Goal: Book appointment/travel/reservation

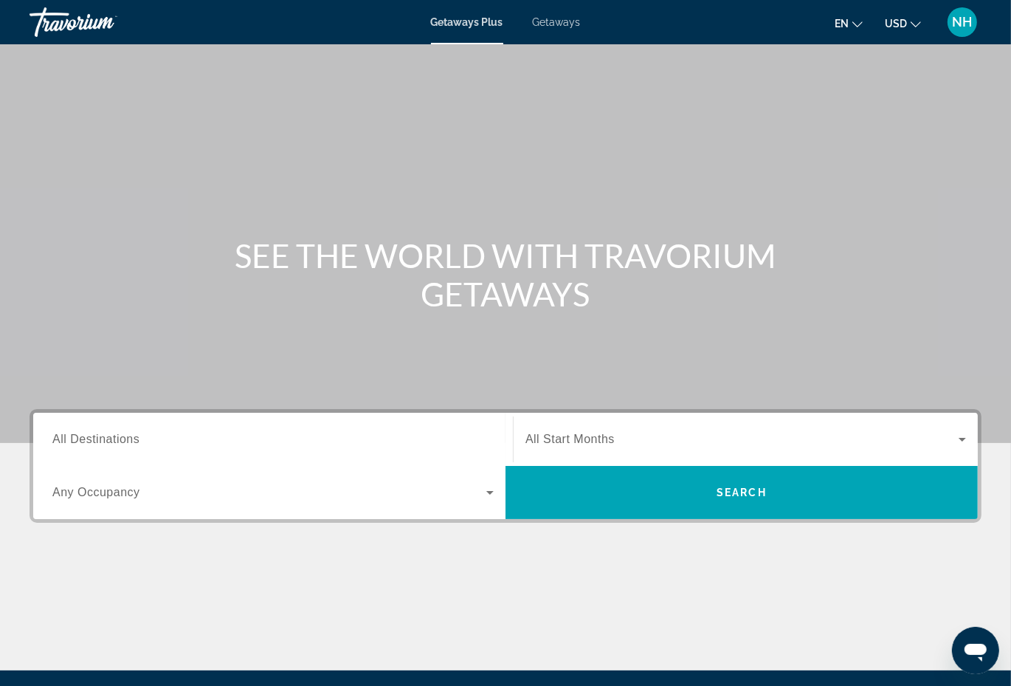
click at [146, 490] on span "Search widget" at bounding box center [269, 492] width 434 height 18
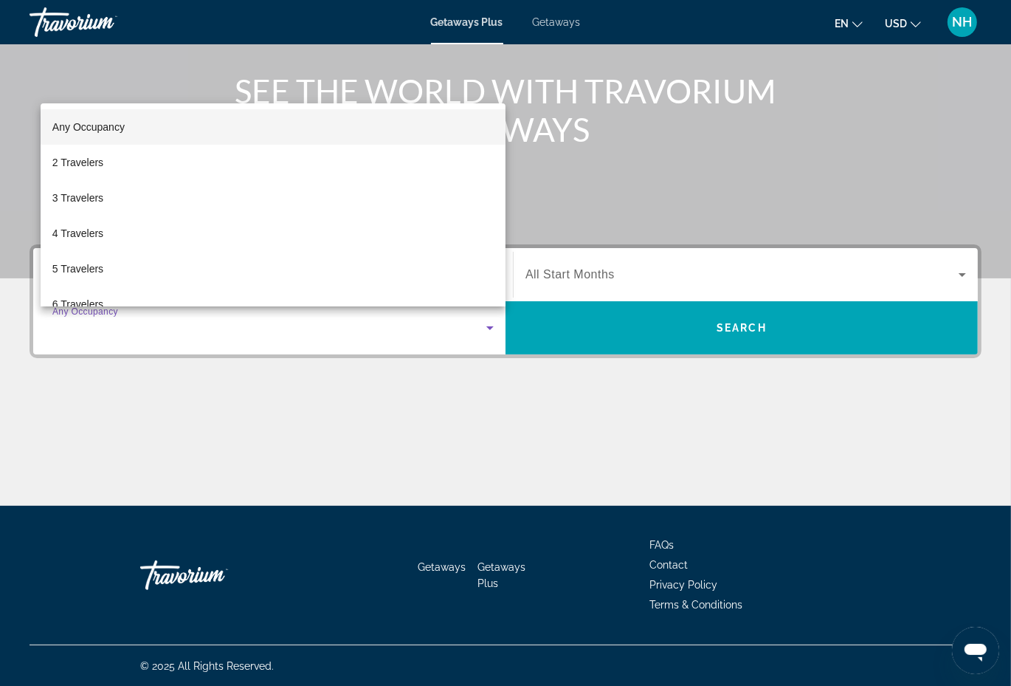
scroll to position [165, 0]
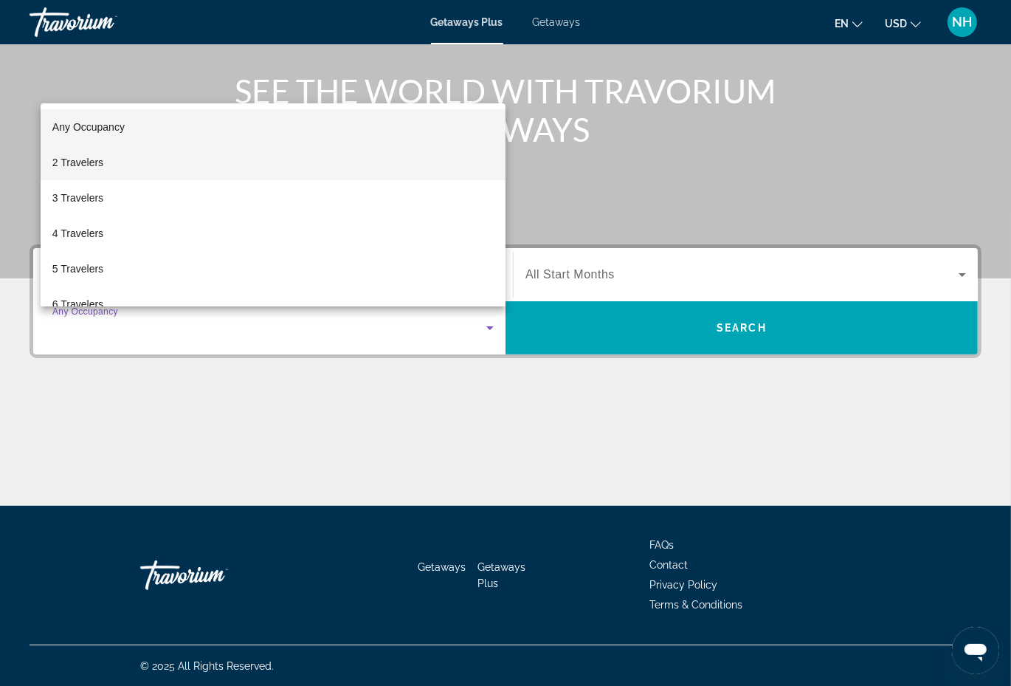
click at [180, 162] on mat-option "2 Travelers" at bounding box center [273, 162] width 465 height 35
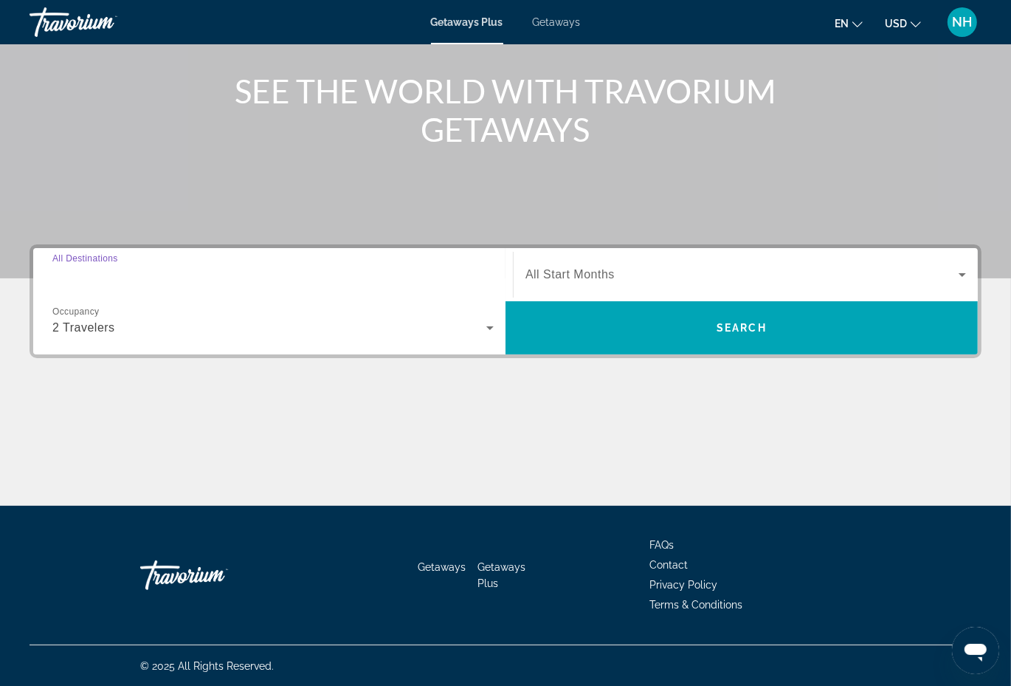
click at [141, 275] on input "Destination All Destinations" at bounding box center [272, 275] width 441 height 18
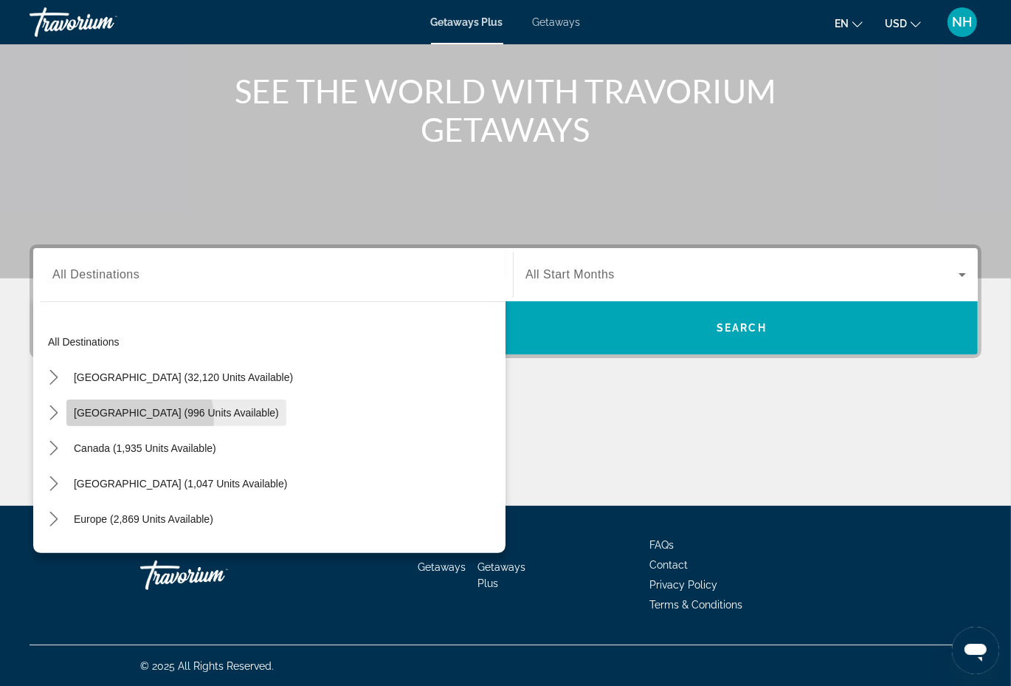
click at [131, 418] on span "Select destination: Mexico (996 units available)" at bounding box center [176, 412] width 220 height 35
type input "**********"
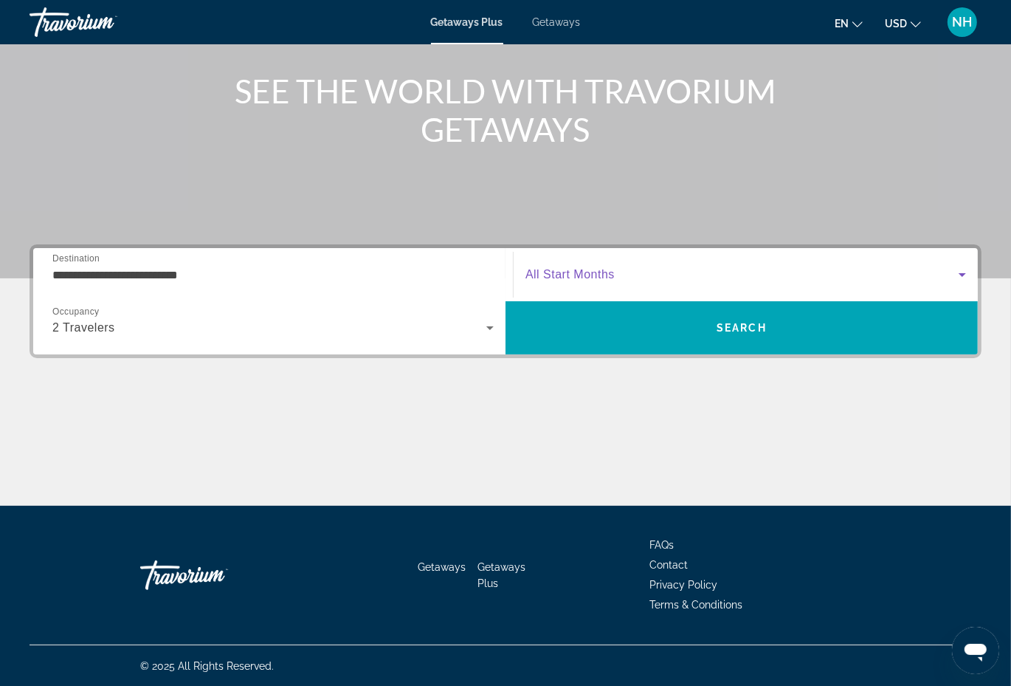
click at [624, 279] on span "Search widget" at bounding box center [741, 275] width 433 height 18
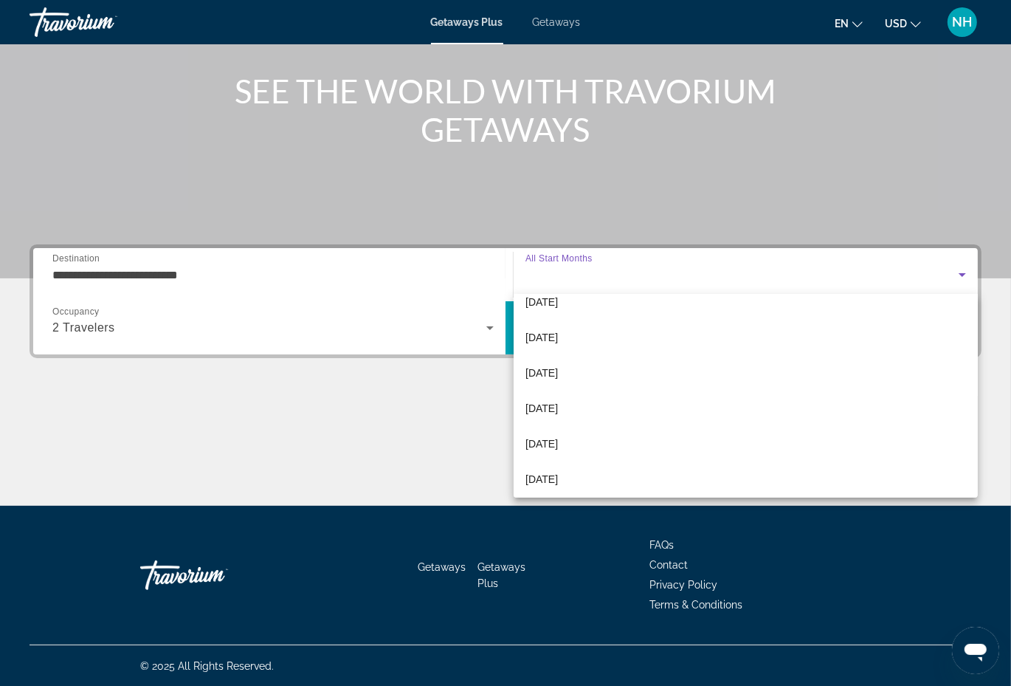
scroll to position [148, 0]
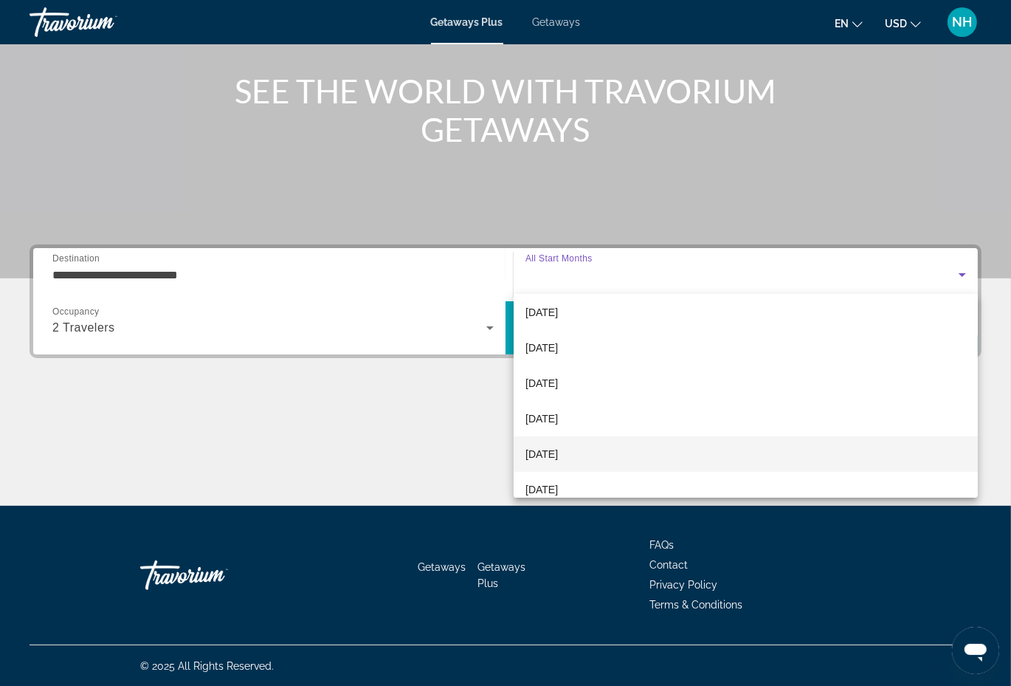
click at [604, 448] on mat-option "[DATE]" at bounding box center [746, 453] width 464 height 35
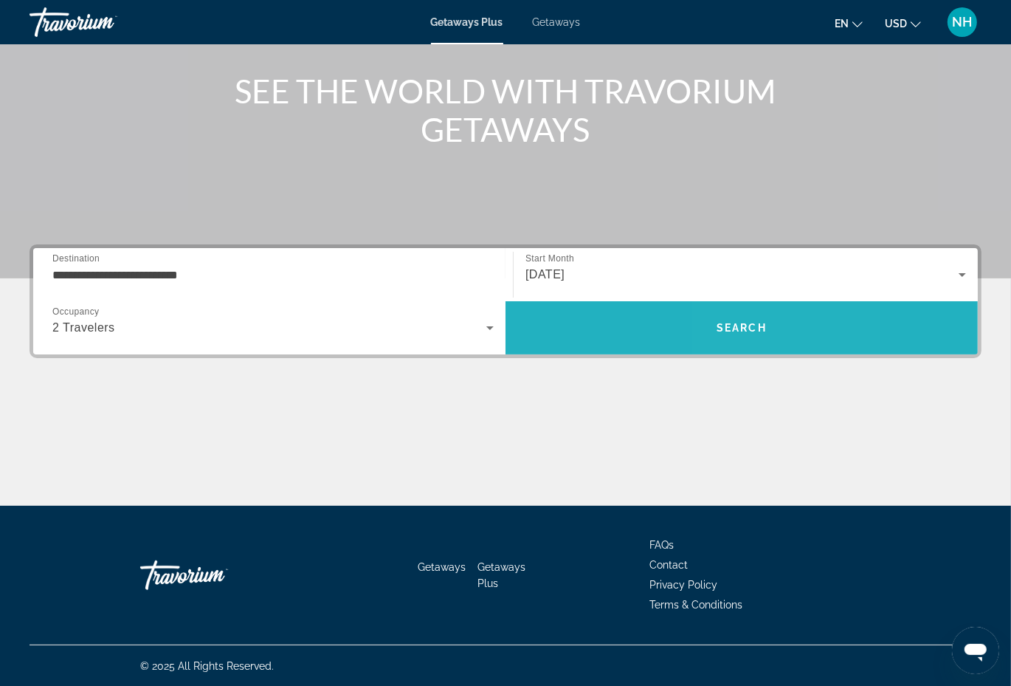
click at [749, 325] on span "Search" at bounding box center [742, 328] width 50 height 12
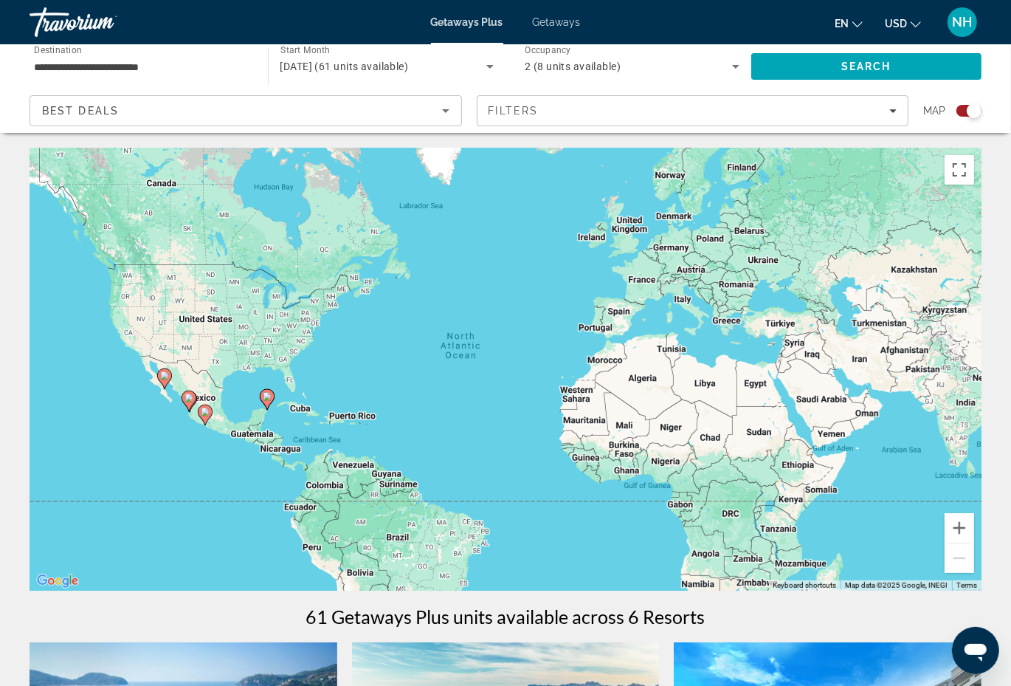
click at [201, 69] on input "**********" at bounding box center [141, 67] width 215 height 18
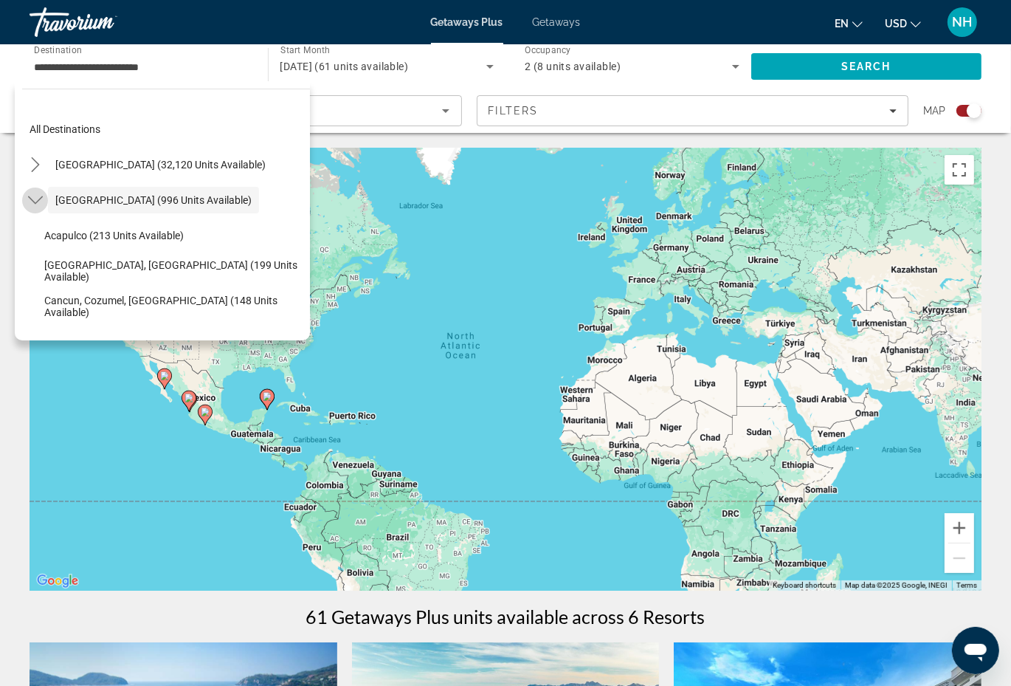
click at [37, 204] on icon "Toggle Mexico (996 units available) submenu" at bounding box center [35, 200] width 15 height 15
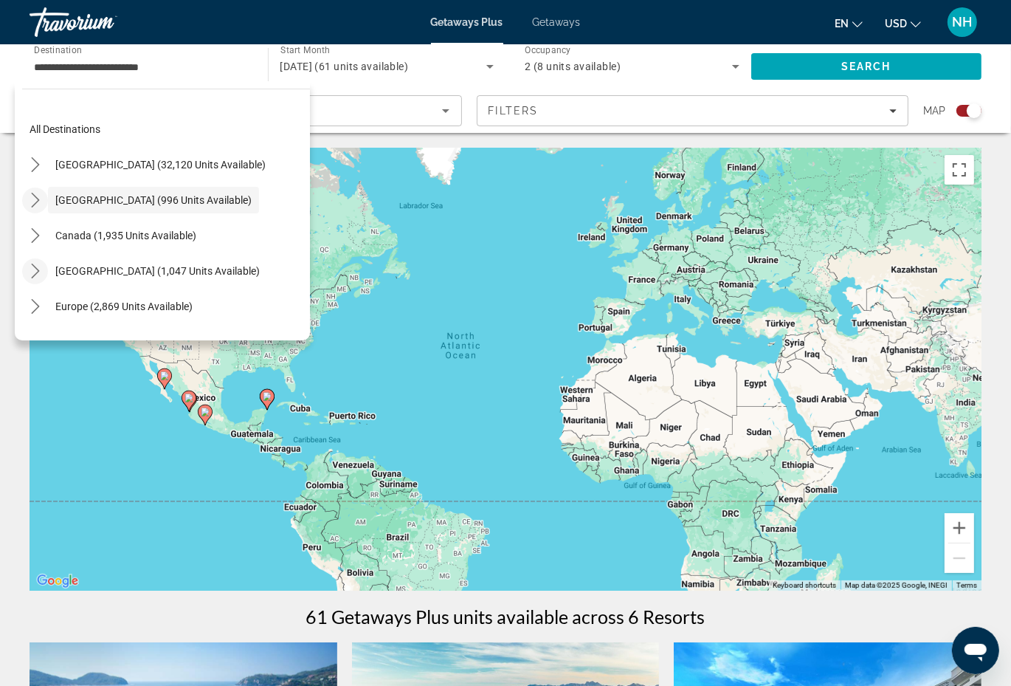
click at [38, 268] on icon "Toggle Caribbean & Atlantic Islands (1,047 units available) submenu" at bounding box center [35, 270] width 15 height 15
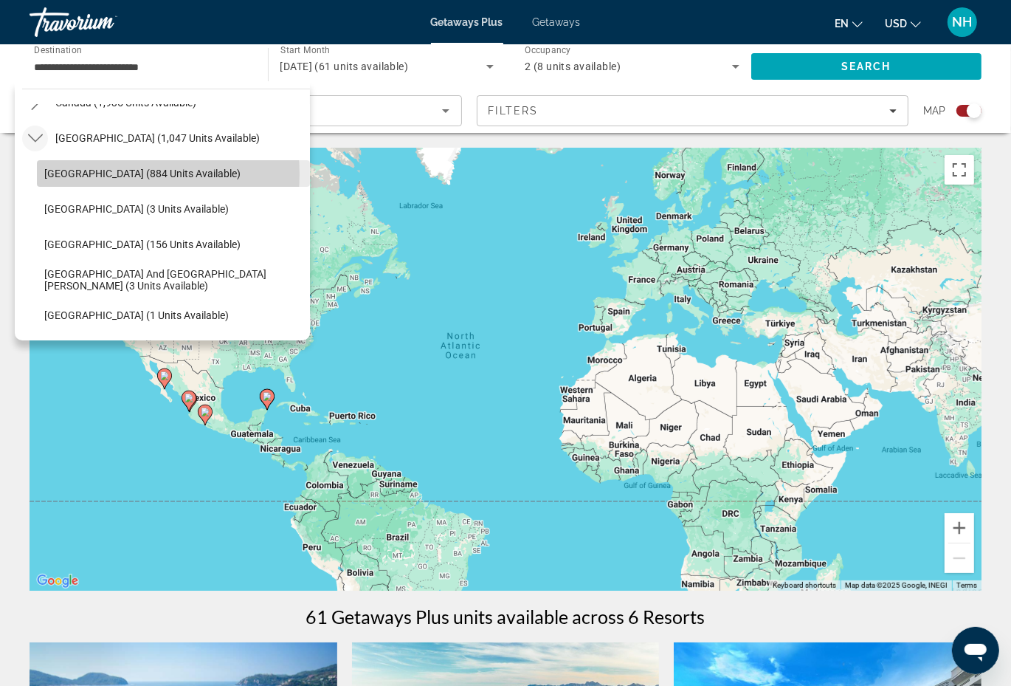
click at [117, 173] on span "[GEOGRAPHIC_DATA] (884 units available)" at bounding box center [142, 174] width 196 height 12
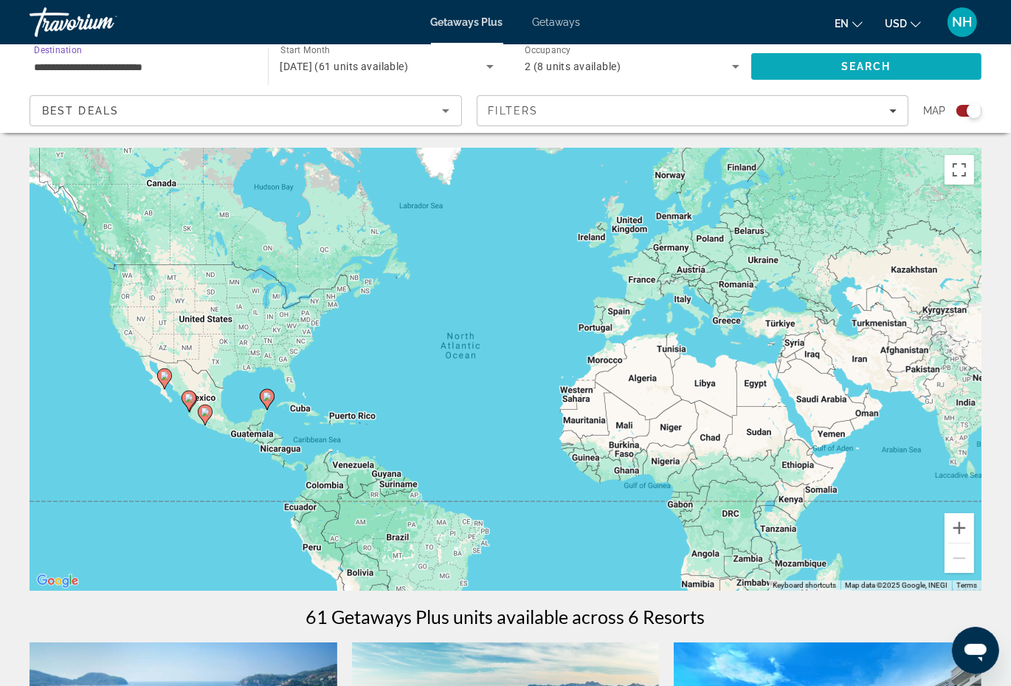
click at [860, 72] on span "Search" at bounding box center [866, 66] width 231 height 35
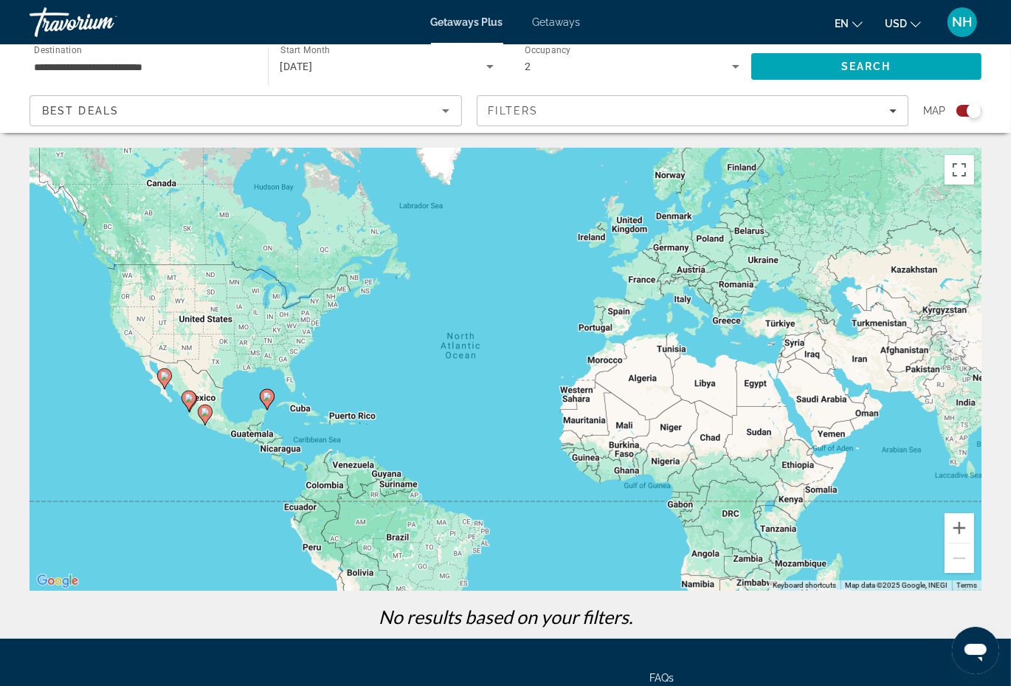
click at [465, 69] on div "[DATE]" at bounding box center [383, 67] width 207 height 18
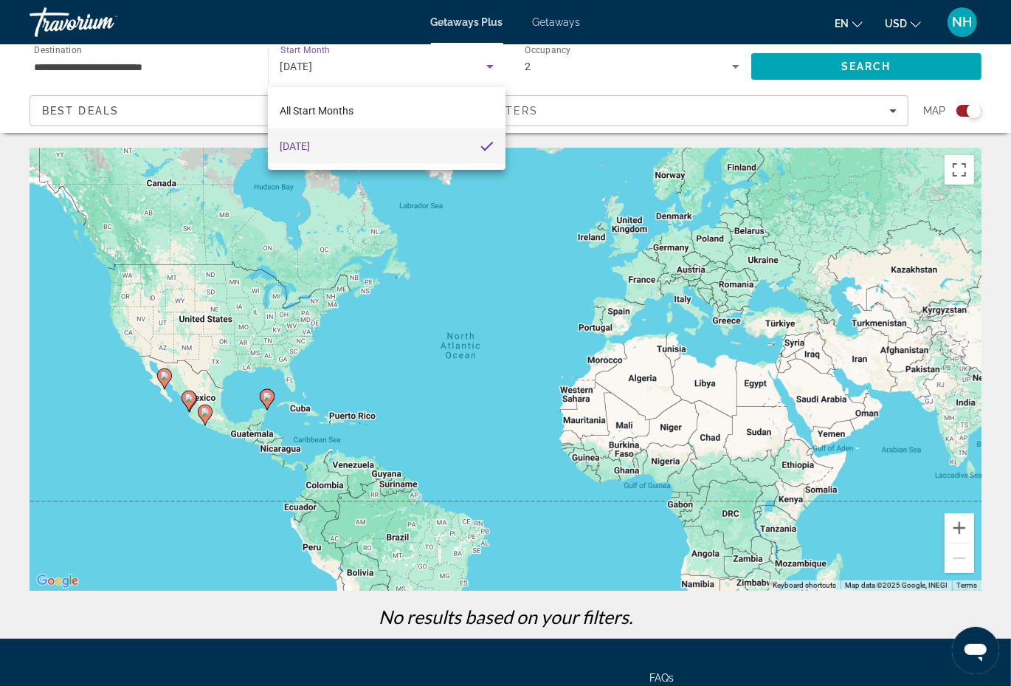
click at [465, 67] on div at bounding box center [505, 343] width 1011 height 686
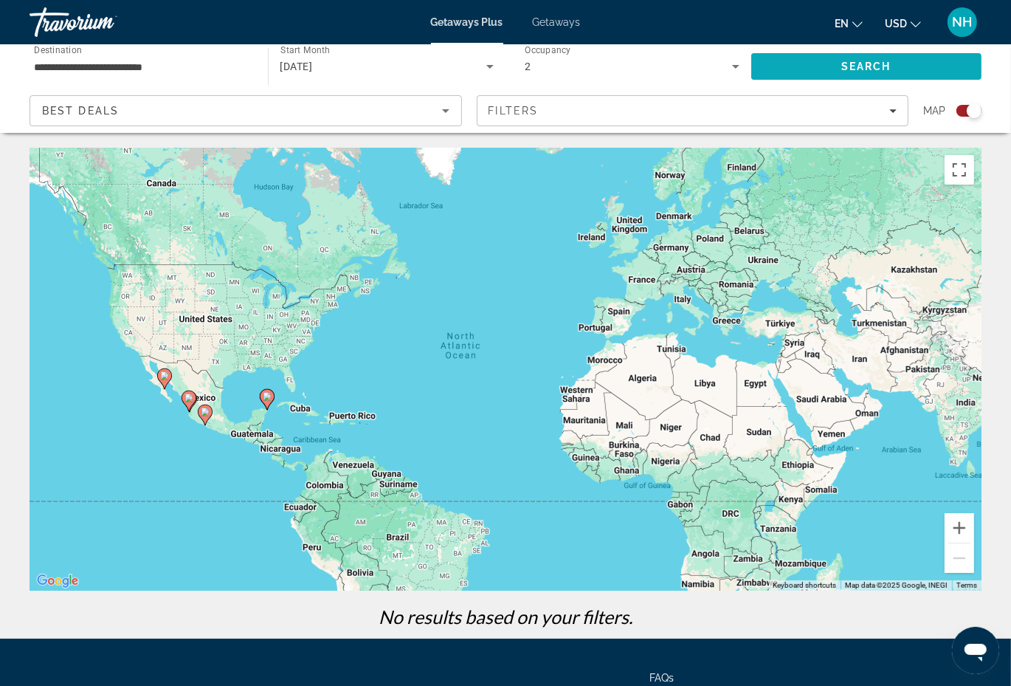
click at [878, 61] on span "Search" at bounding box center [866, 67] width 50 height 12
click at [163, 64] on input "**********" at bounding box center [141, 67] width 215 height 18
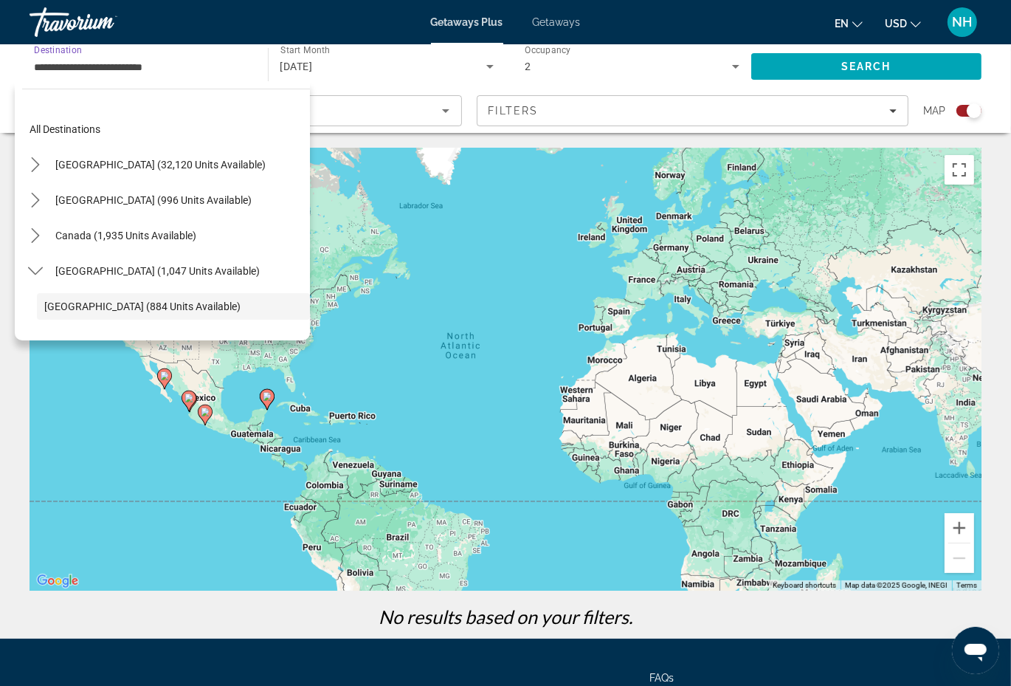
scroll to position [88, 0]
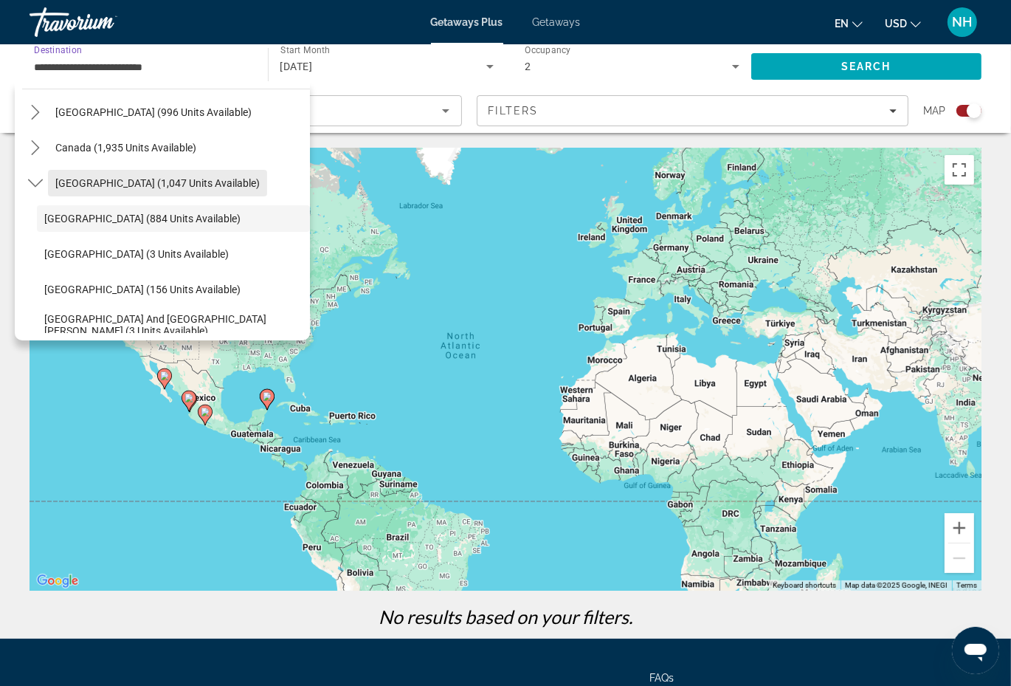
click at [93, 178] on span "[GEOGRAPHIC_DATA] (1,047 units available)" at bounding box center [157, 183] width 204 height 12
type input "**********"
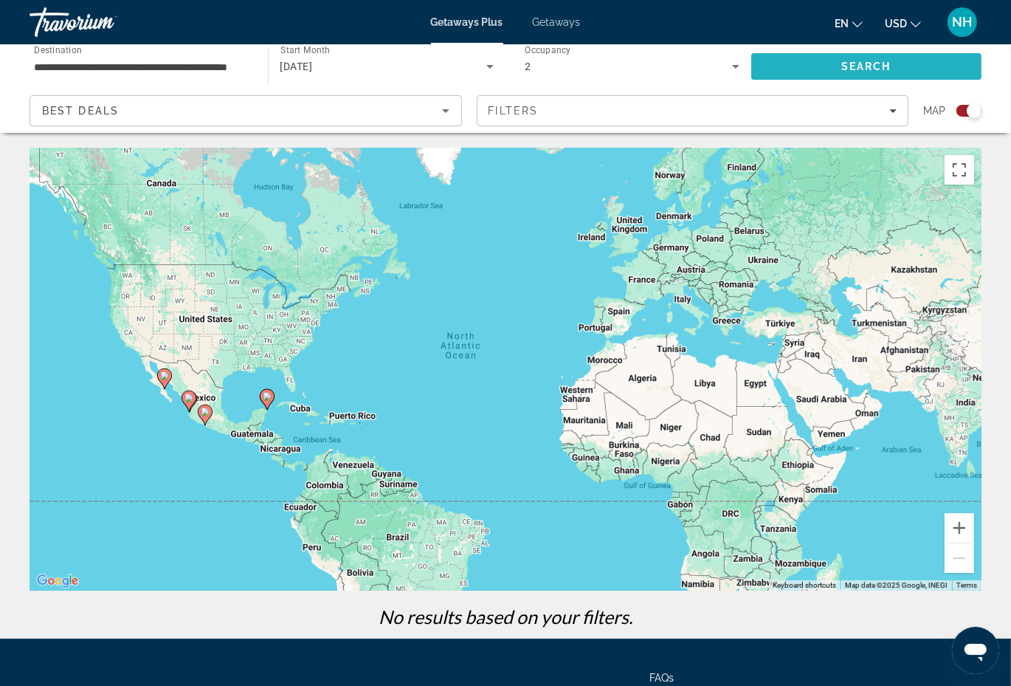
click at [871, 64] on span "Search" at bounding box center [866, 67] width 50 height 12
